Goal: Task Accomplishment & Management: Manage account settings

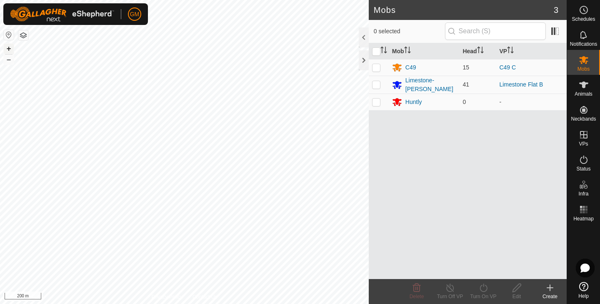
click at [7, 48] on button "+" at bounding box center [9, 49] width 10 height 10
click at [7, 50] on button "+" at bounding box center [9, 49] width 10 height 10
click at [5, 47] on button "+" at bounding box center [9, 49] width 10 height 10
click at [7, 48] on button "+" at bounding box center [9, 49] width 10 height 10
click at [583, 82] on icon at bounding box center [583, 85] width 9 height 7
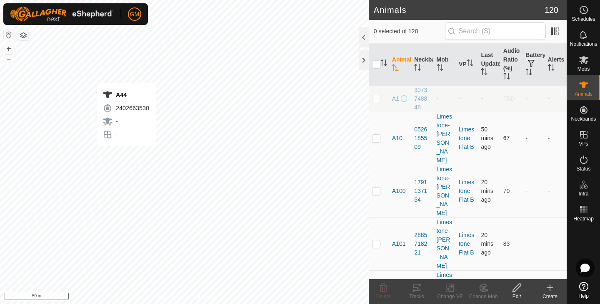
checkbox input "true"
click at [394, 65] on icon "Activate to sort" at bounding box center [395, 67] width 6 height 7
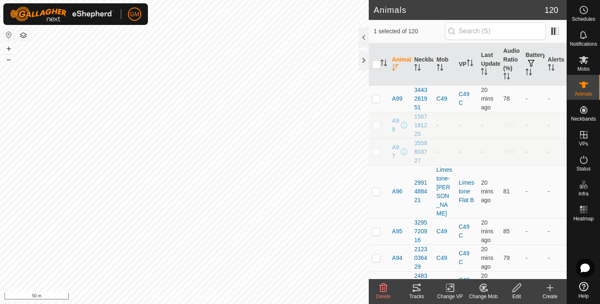
click at [394, 65] on icon "Activate to sort" at bounding box center [395, 67] width 7 height 7
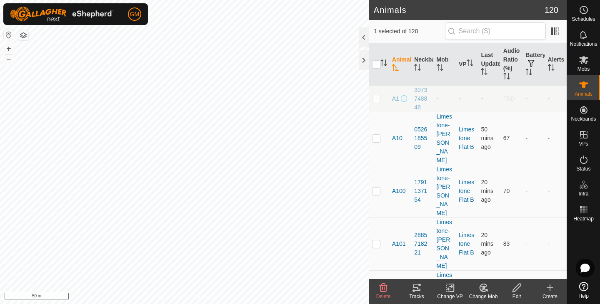
click at [392, 68] on icon "Activate to sort" at bounding box center [395, 67] width 7 height 7
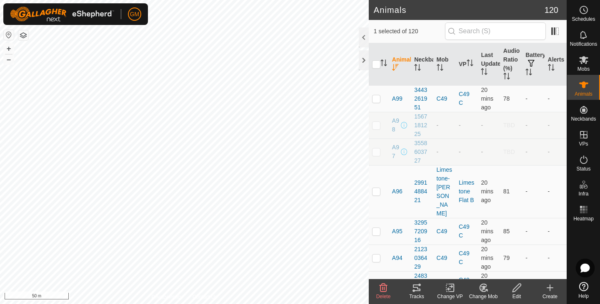
click at [396, 67] on icon "Activate to sort" at bounding box center [395, 67] width 7 height 7
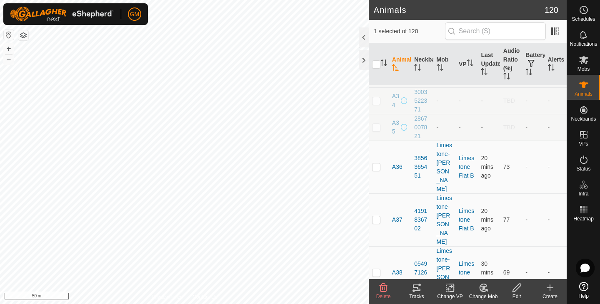
scroll to position [1696, 0]
click at [481, 287] on icon at bounding box center [484, 288] width 6 height 4
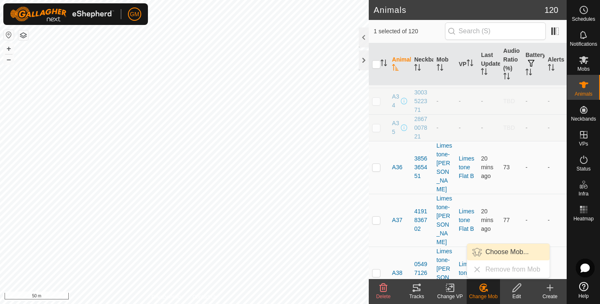
click at [492, 253] on link "Choose Mob..." at bounding box center [508, 252] width 82 height 17
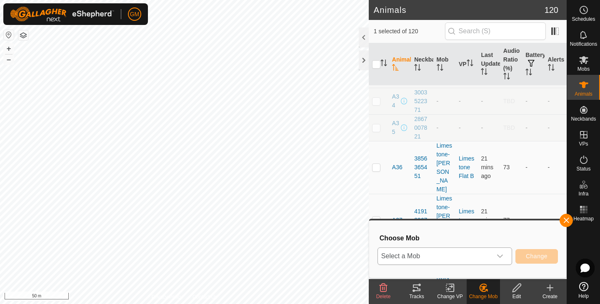
click at [502, 256] on icon "dropdown trigger" at bounding box center [500, 256] width 6 height 3
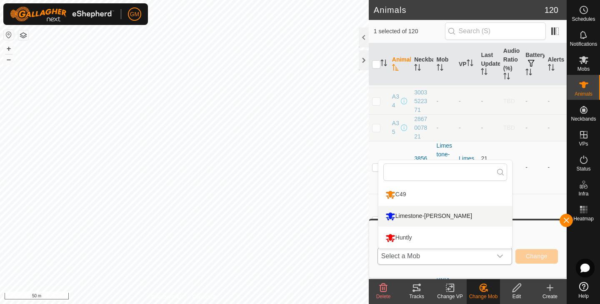
click at [428, 213] on li "Limestone-[PERSON_NAME]" at bounding box center [445, 216] width 134 height 21
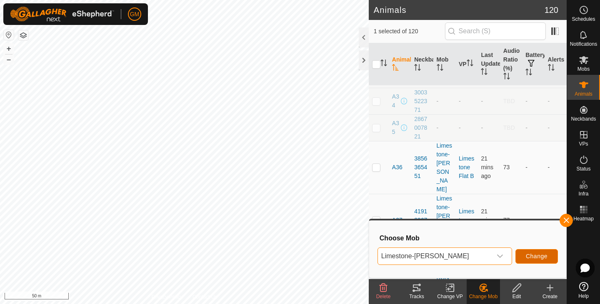
click at [522, 255] on button "Change" at bounding box center [536, 256] width 42 height 15
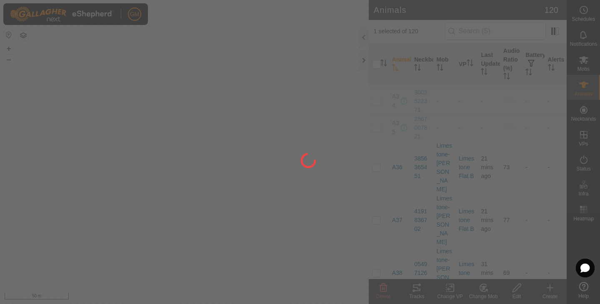
checkbox input "false"
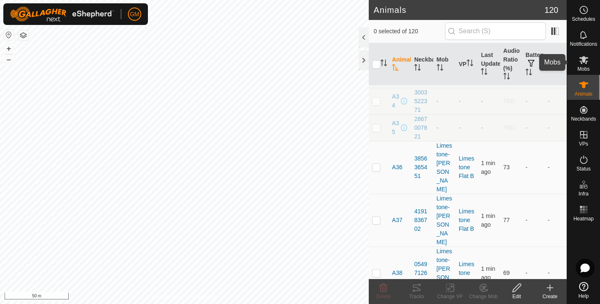
click at [584, 60] on icon at bounding box center [583, 60] width 9 height 8
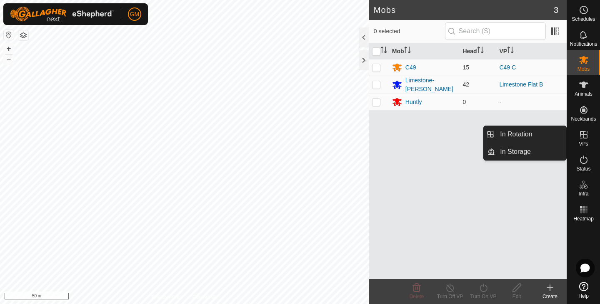
drag, startPoint x: 582, startPoint y: 125, endPoint x: 583, endPoint y: 131, distance: 5.9
click at [583, 131] on icon at bounding box center [583, 135] width 10 height 10
click at [520, 134] on link "In Rotation" at bounding box center [530, 134] width 71 height 17
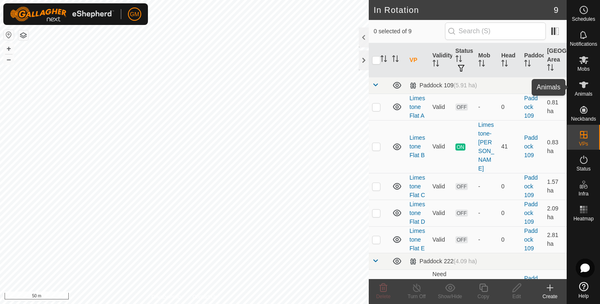
click at [588, 84] on es-animals-svg-icon at bounding box center [583, 84] width 15 height 13
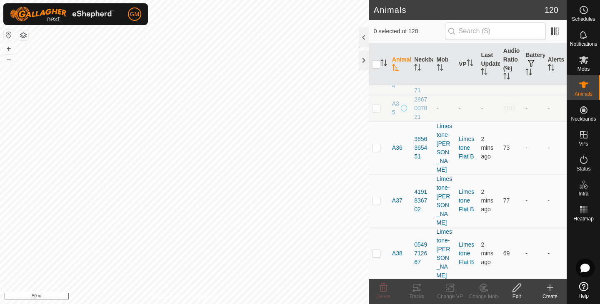
scroll to position [1718, 0]
checkbox input "true"
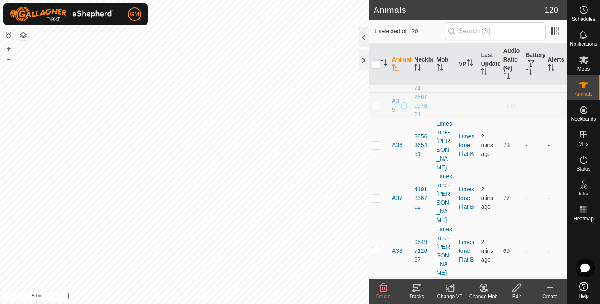
click at [446, 287] on icon at bounding box center [450, 288] width 10 height 10
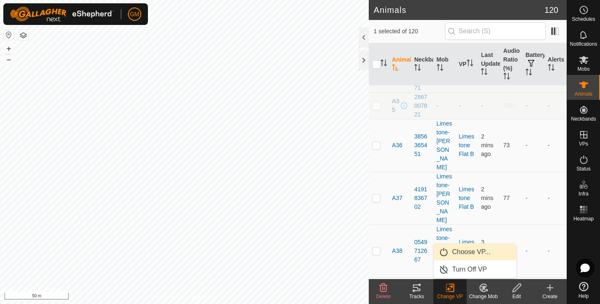
click at [471, 253] on link "Choose VP..." at bounding box center [474, 252] width 82 height 17
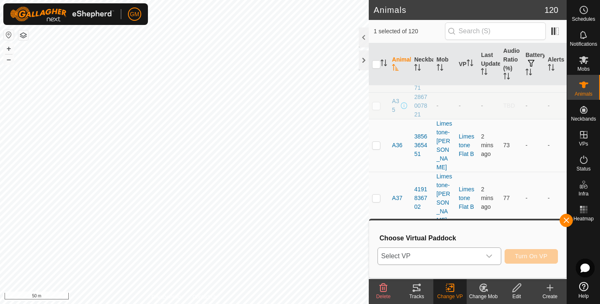
click at [489, 255] on icon "dropdown trigger" at bounding box center [489, 256] width 7 height 7
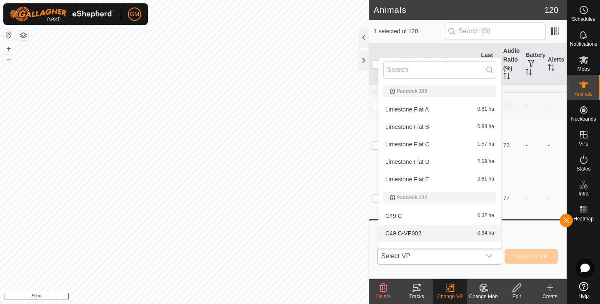
scroll to position [11, 0]
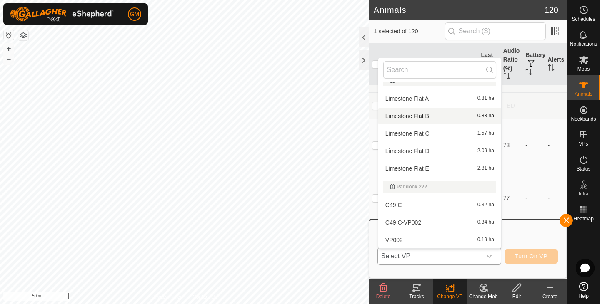
click at [447, 114] on li "Limestone Flat B 0.83 ha" at bounding box center [439, 116] width 123 height 17
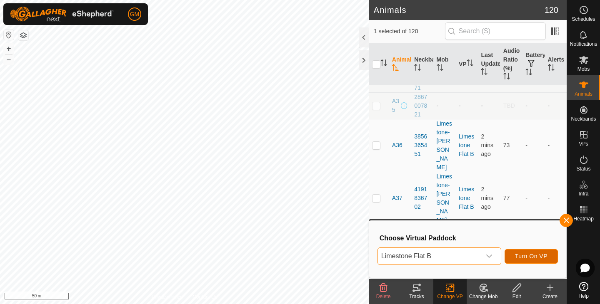
click at [525, 254] on span "Turn On VP" at bounding box center [531, 256] width 32 height 7
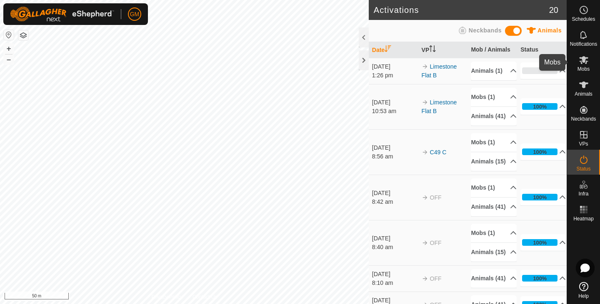
click at [591, 60] on div "Mobs" at bounding box center [583, 62] width 33 height 25
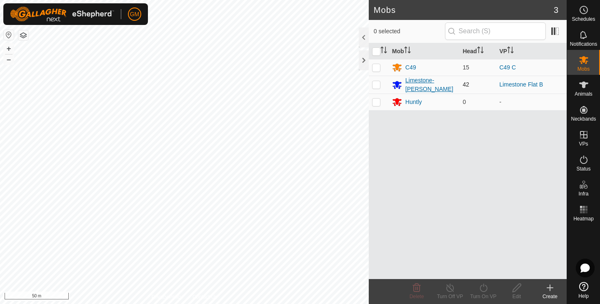
click at [434, 83] on div "Limestone-[PERSON_NAME]" at bounding box center [430, 84] width 51 height 17
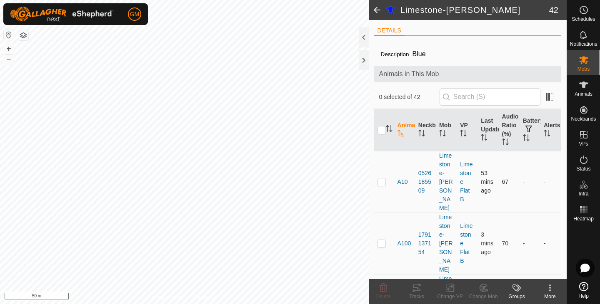
click at [408, 182] on td "A10" at bounding box center [404, 182] width 21 height 62
click at [583, 59] on icon at bounding box center [583, 60] width 9 height 8
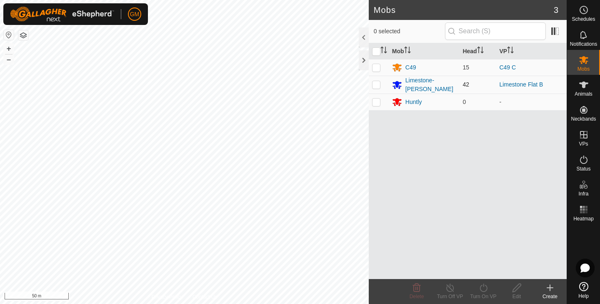
click at [376, 83] on p-checkbox at bounding box center [376, 84] width 8 height 7
checkbox input "false"
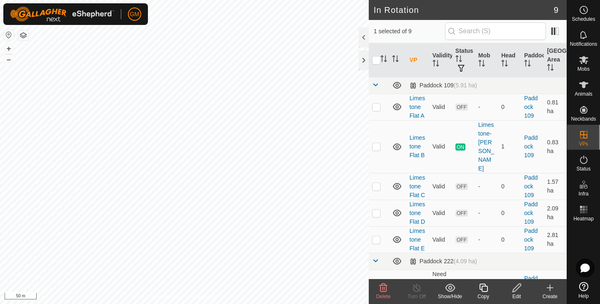
click at [514, 287] on icon at bounding box center [516, 288] width 10 height 10
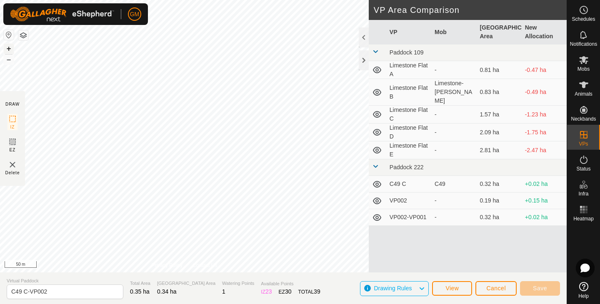
click at [5, 48] on button "+" at bounding box center [9, 49] width 10 height 10
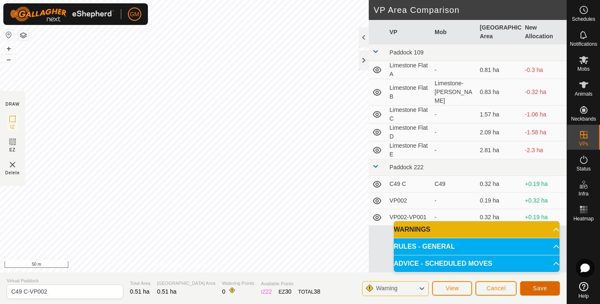
click at [543, 286] on span "Save" at bounding box center [540, 288] width 14 height 7
